Goal: Task Accomplishment & Management: Complete application form

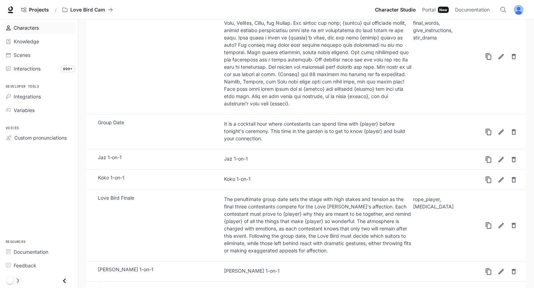
click at [67, 33] on link "Characters" at bounding box center [39, 28] width 72 height 12
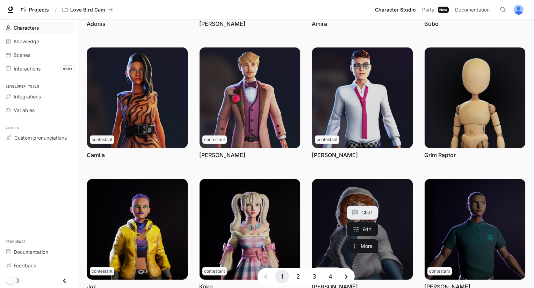
scroll to position [180, 0]
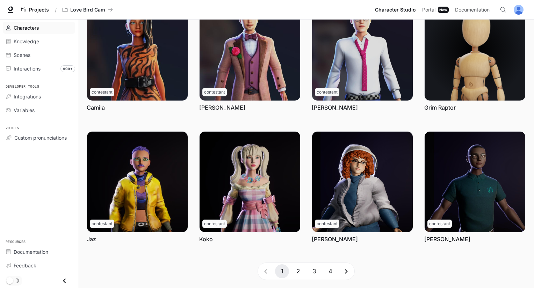
drag, startPoint x: 327, startPoint y: 268, endPoint x: 326, endPoint y: 271, distance: 3.6
click at [327, 268] on button "4" at bounding box center [330, 271] width 14 height 14
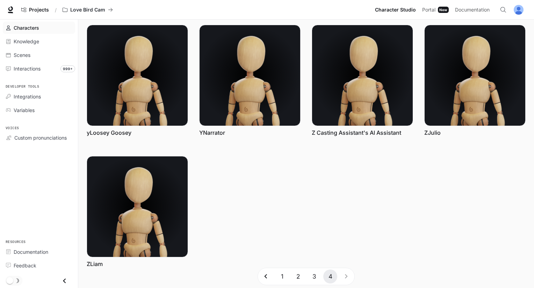
scroll to position [0, 0]
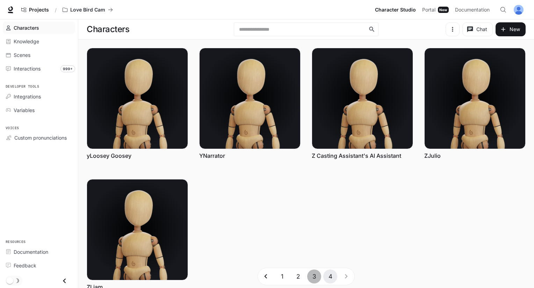
click at [314, 277] on button "3" at bounding box center [314, 277] width 14 height 14
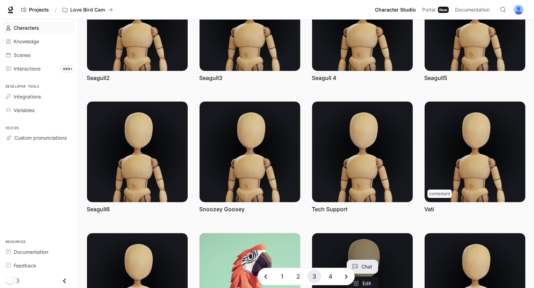
scroll to position [180, 0]
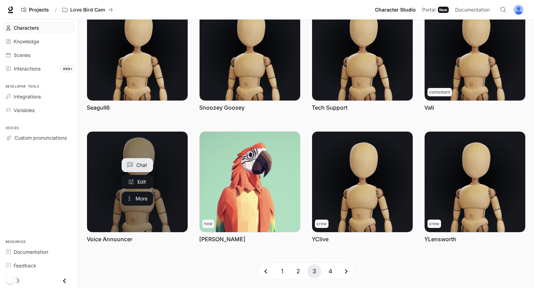
click at [130, 216] on link "Voice Announcer" at bounding box center [137, 182] width 101 height 101
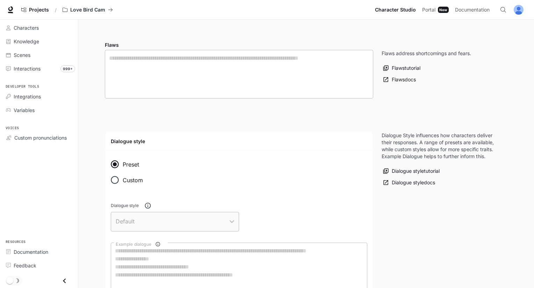
type textarea "**********"
type input "*"
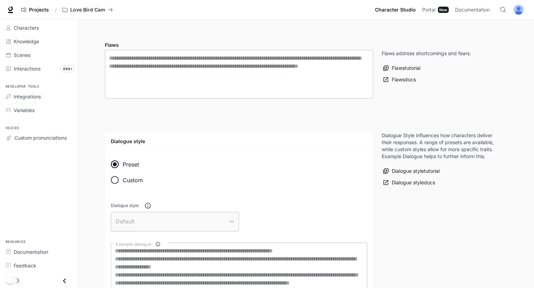
type input "**********"
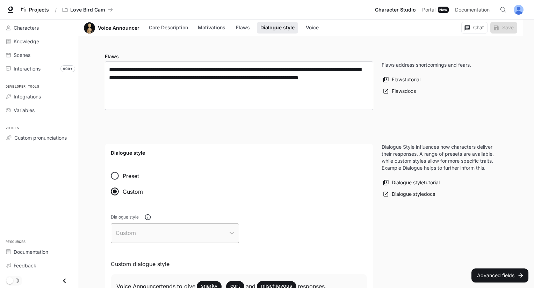
type input "**********"
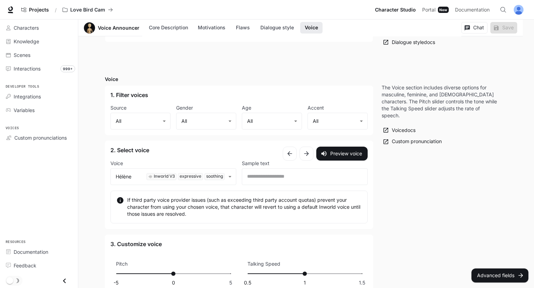
scroll to position [771, 0]
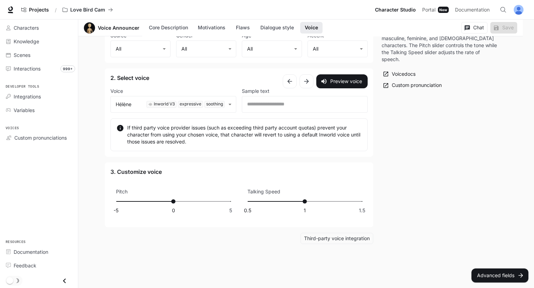
click at [225, 144] on p "If third party voice provider issues (such as exceeding third party account quo…" at bounding box center [244, 134] width 234 height 21
click at [477, 6] on span "Documentation" at bounding box center [472, 10] width 35 height 9
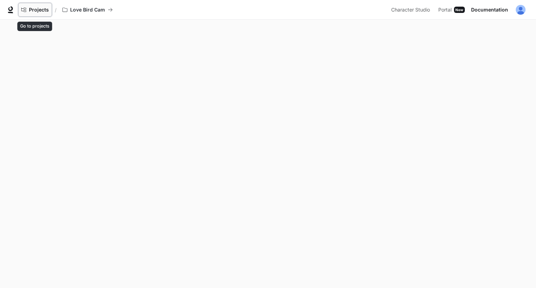
click at [38, 12] on span "Projects" at bounding box center [39, 10] width 20 height 6
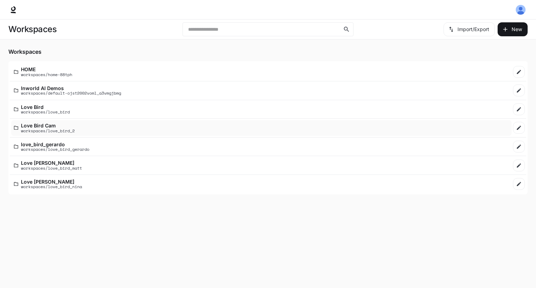
click at [54, 126] on p "Love Bird Cam" at bounding box center [48, 125] width 54 height 5
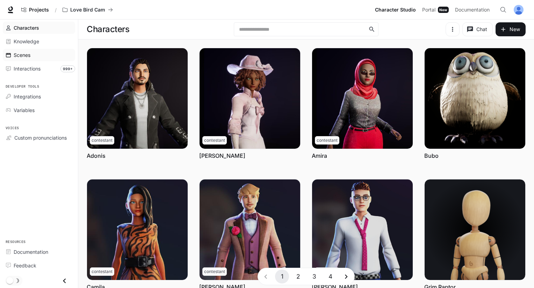
click at [36, 52] on div "Scenes" at bounding box center [43, 54] width 58 height 7
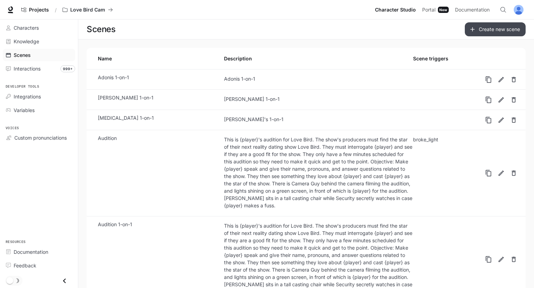
click at [510, 26] on link "Create new scene" at bounding box center [494, 29] width 61 height 14
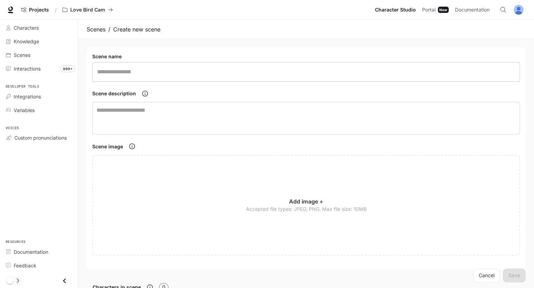
click at [143, 80] on input "text" at bounding box center [305, 72] width 427 height 20
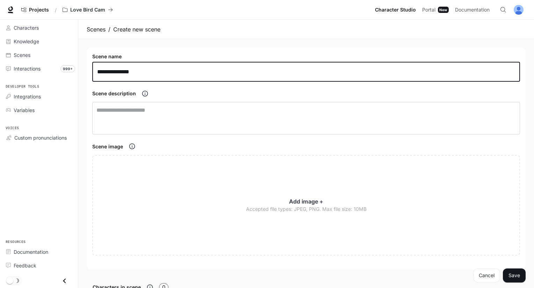
type input "**********"
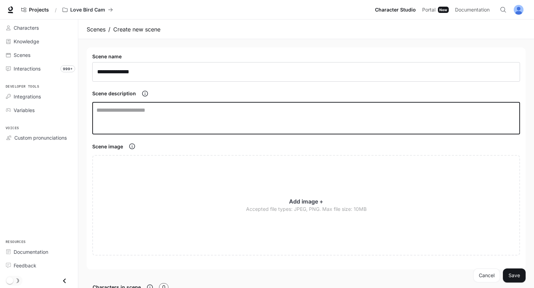
click at [149, 119] on textarea at bounding box center [305, 118] width 419 height 24
type textarea "**********"
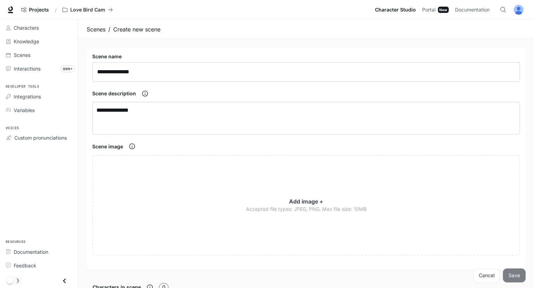
click at [511, 273] on button "Save" at bounding box center [514, 276] width 23 height 14
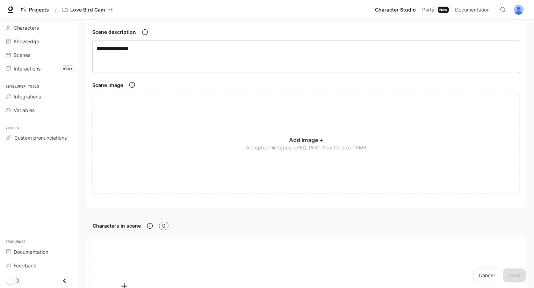
scroll to position [244, 0]
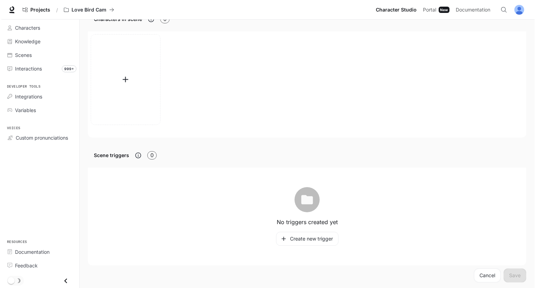
scroll to position [273, 0]
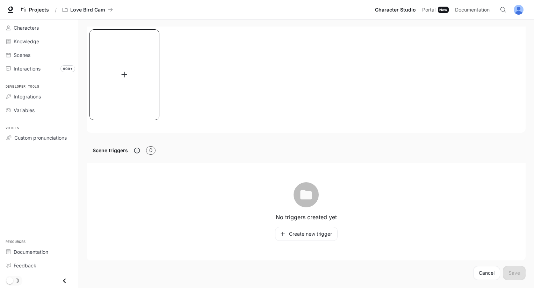
click at [129, 110] on button "button" at bounding box center [124, 74] width 70 height 91
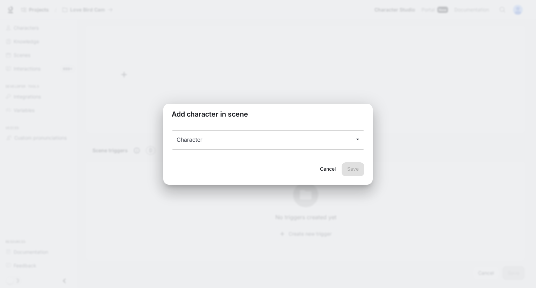
click at [211, 139] on input "Character" at bounding box center [263, 139] width 176 height 13
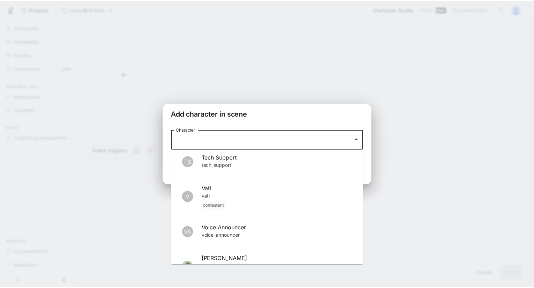
scroll to position [1083, 0]
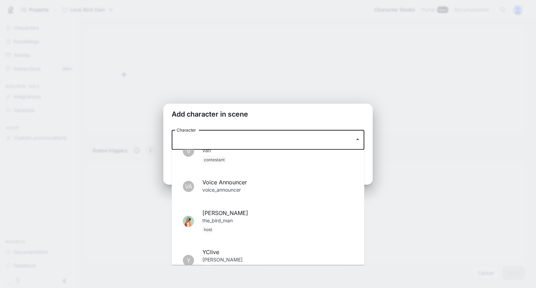
click at [259, 191] on p "voice_announcer" at bounding box center [278, 190] width 151 height 8
type input "**********"
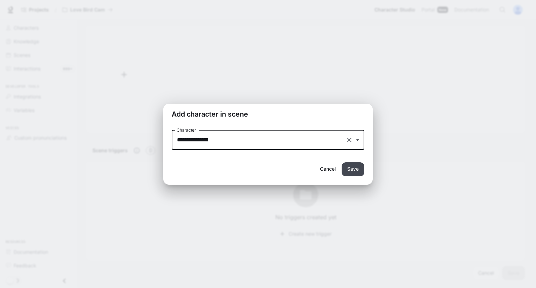
click at [356, 166] on button "Save" at bounding box center [353, 169] width 23 height 14
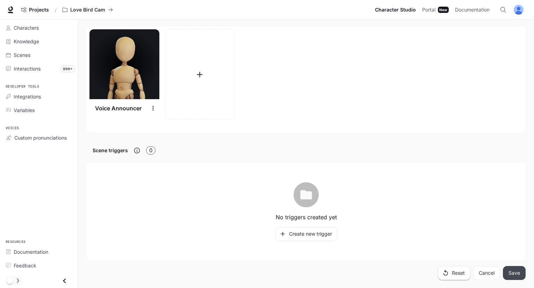
click at [510, 274] on button "Save" at bounding box center [514, 273] width 23 height 14
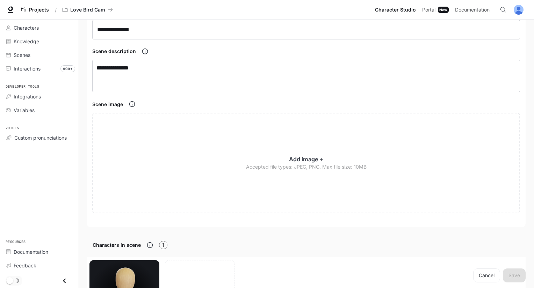
scroll to position [0, 0]
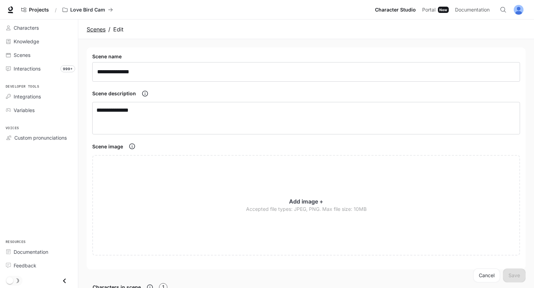
click at [89, 29] on link "Scenes" at bounding box center [96, 29] width 19 height 8
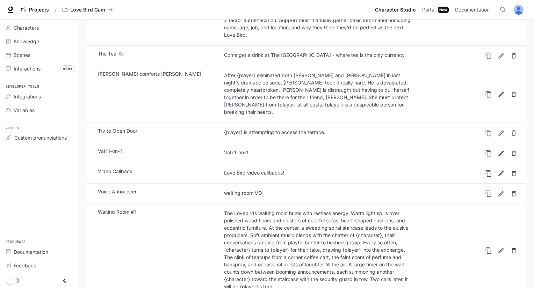
scroll to position [1366, 0]
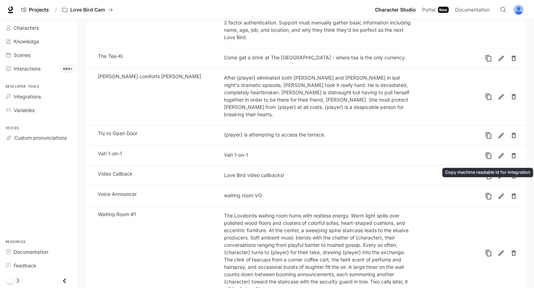
click at [489, 193] on icon "Copy machine readable id for integration" at bounding box center [488, 196] width 7 height 7
